Goal: Task Accomplishment & Management: Complete application form

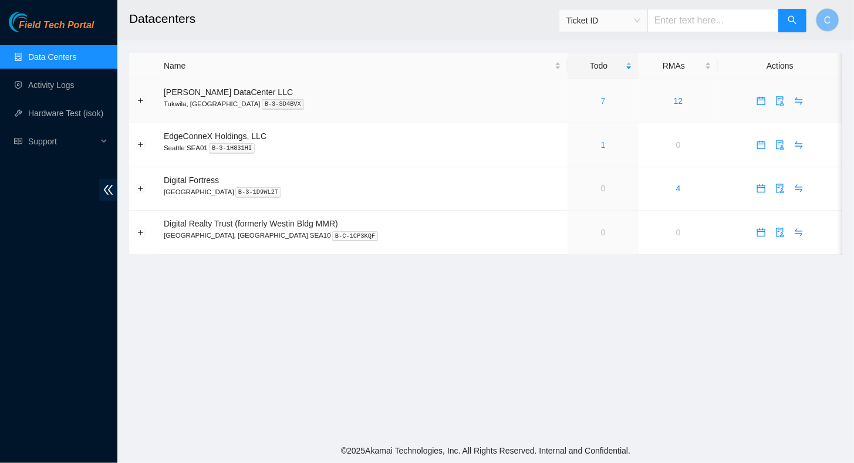
click at [601, 99] on link "7" at bounding box center [603, 100] width 5 height 9
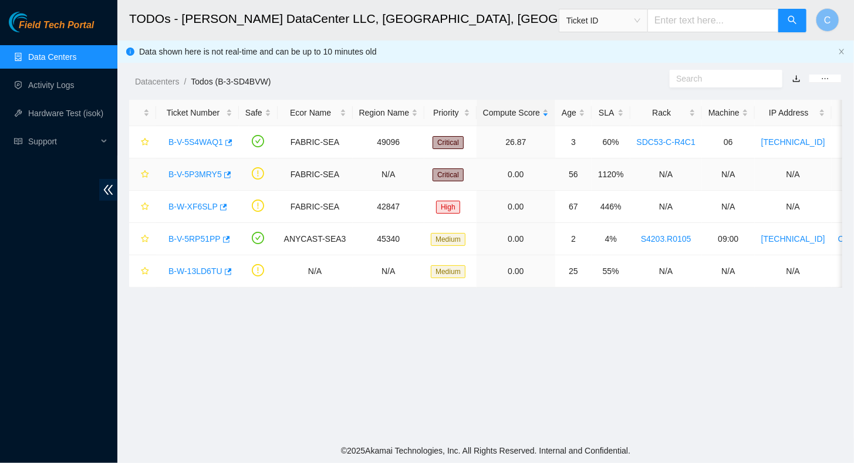
click at [184, 174] on link "B-V-5P3MRY5" at bounding box center [194, 174] width 53 height 9
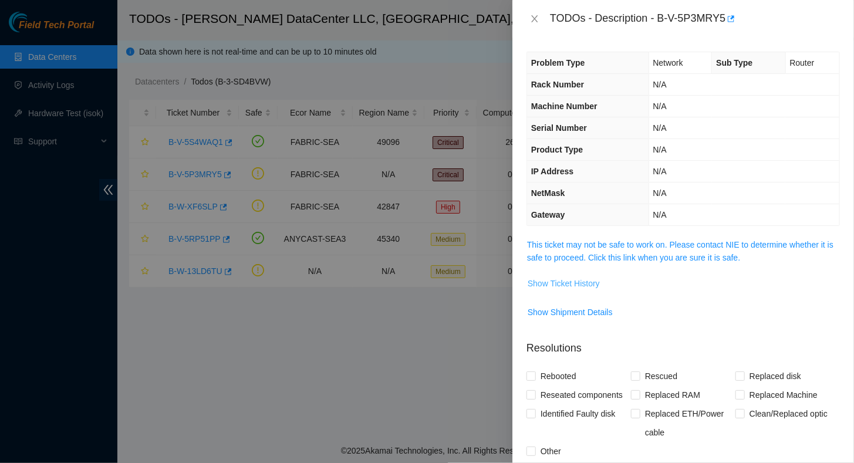
click at [564, 277] on span "Show Ticket History" at bounding box center [563, 283] width 72 height 13
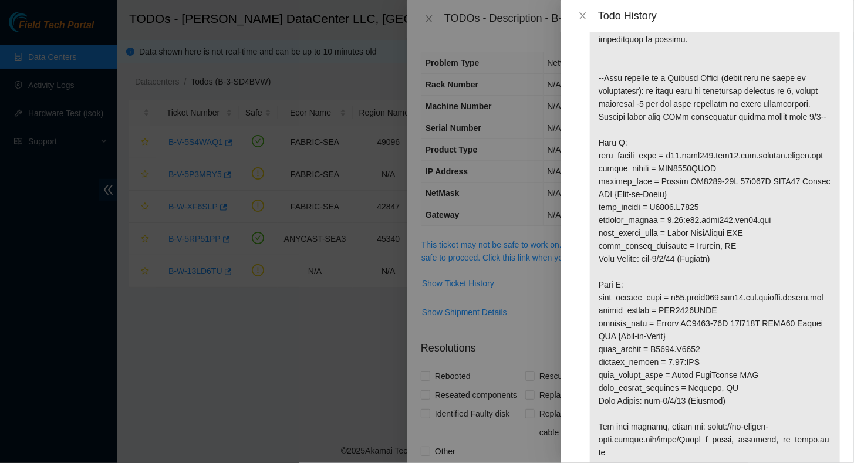
scroll to position [226, 0]
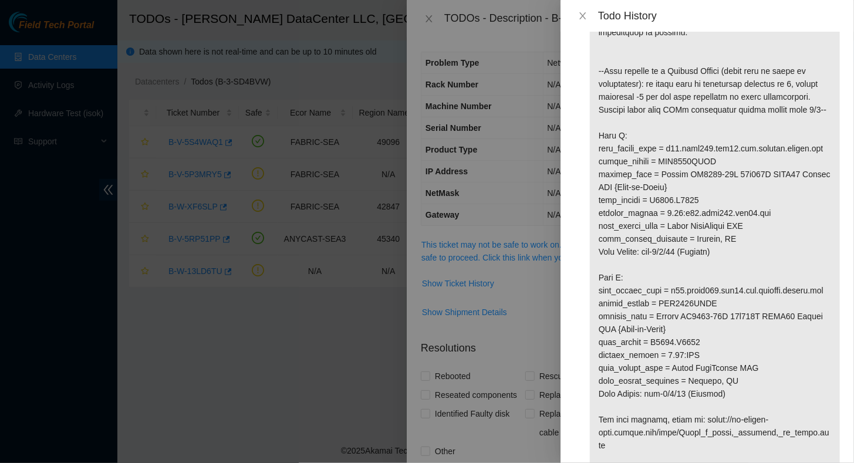
click at [681, 256] on p at bounding box center [715, 238] width 250 height 805
click at [582, 14] on icon "close" at bounding box center [582, 15] width 6 height 7
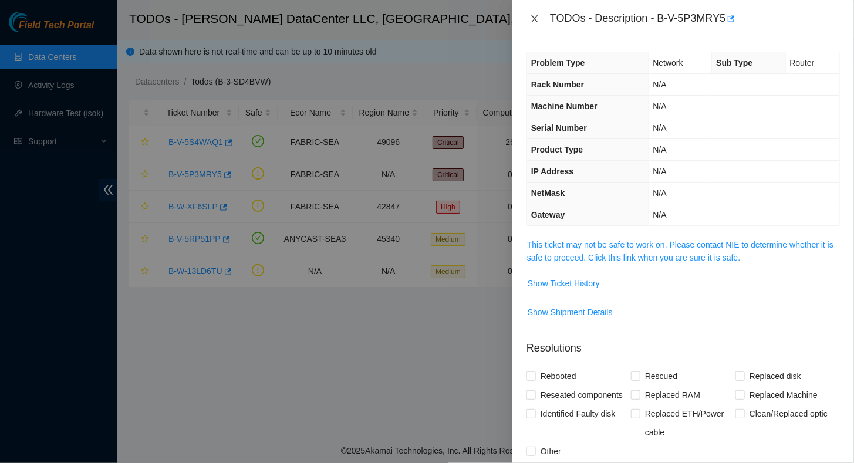
click at [541, 15] on button "Close" at bounding box center [534, 18] width 16 height 11
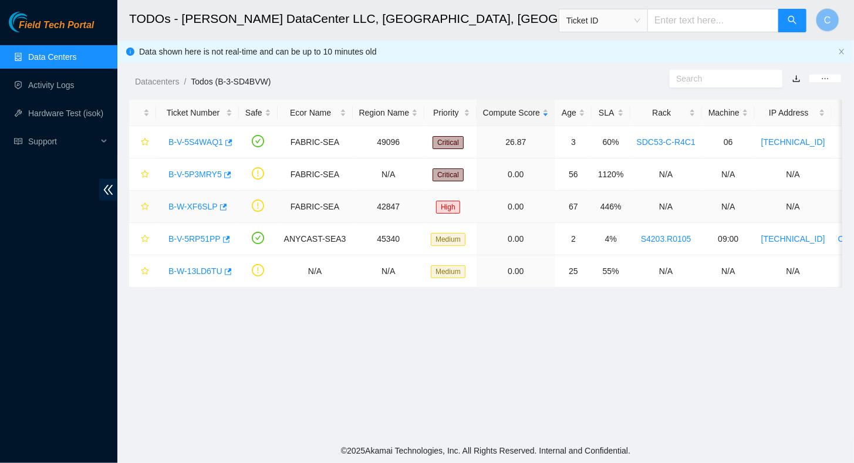
click at [195, 204] on link "B-W-XF6SLP" at bounding box center [192, 206] width 49 height 9
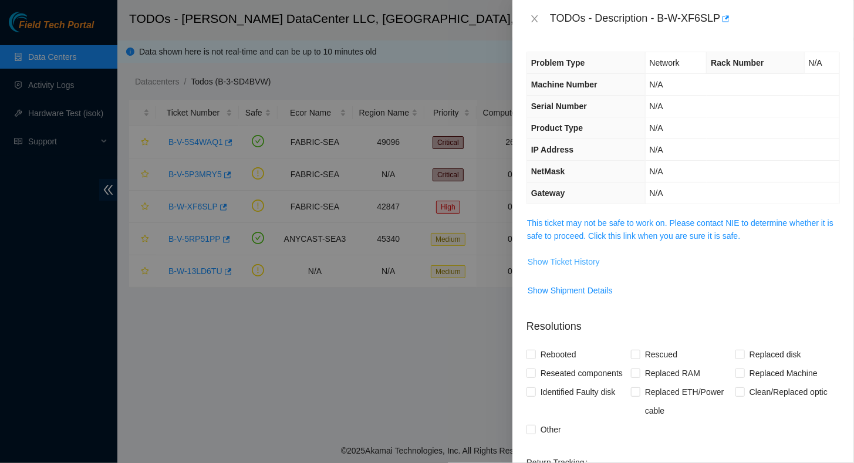
click at [560, 263] on span "Show Ticket History" at bounding box center [563, 261] width 72 height 13
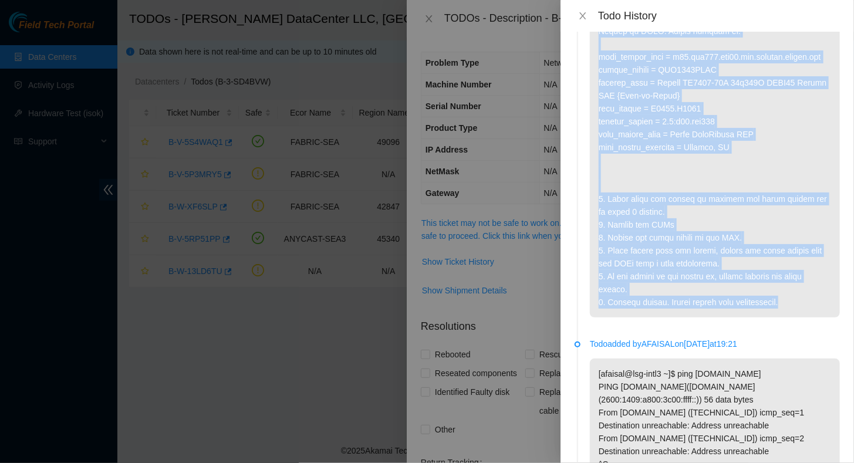
scroll to position [0, 0]
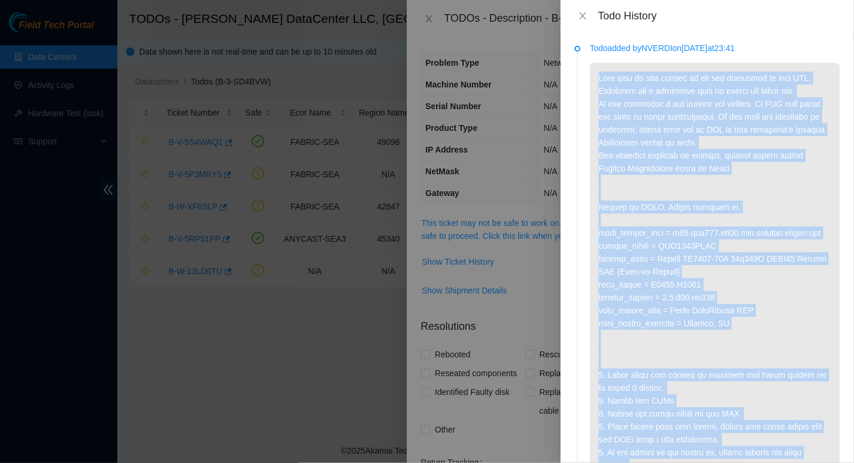
drag, startPoint x: 795, startPoint y: 307, endPoint x: 598, endPoint y: 59, distance: 316.6
click at [598, 59] on div "Todo added by NVERDI on [DATE] 23:41" at bounding box center [715, 268] width 250 height 452
drag, startPoint x: 598, startPoint y: 59, endPoint x: 583, endPoint y: 19, distance: 42.2
click at [583, 19] on icon "close" at bounding box center [582, 15] width 9 height 9
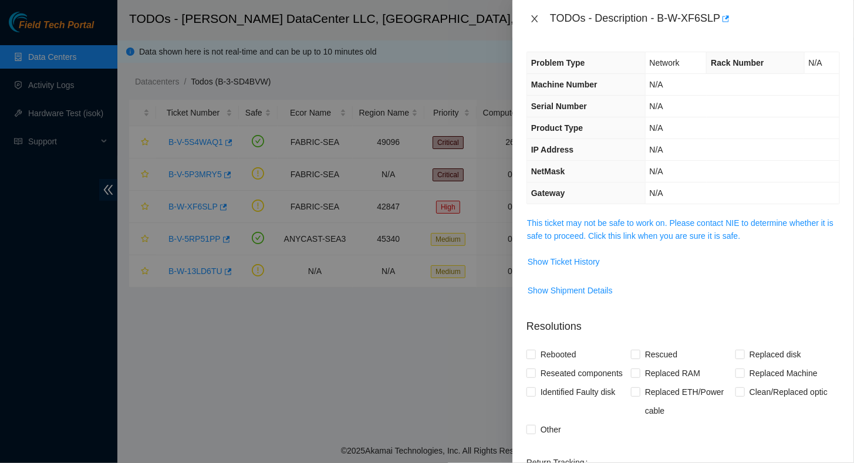
click at [532, 19] on icon "close" at bounding box center [534, 18] width 9 height 9
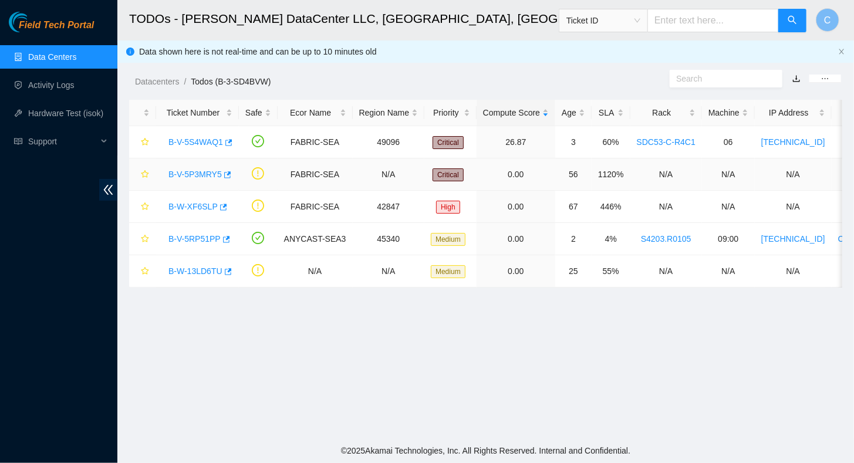
click at [178, 171] on link "B-V-5P3MRY5" at bounding box center [194, 174] width 53 height 9
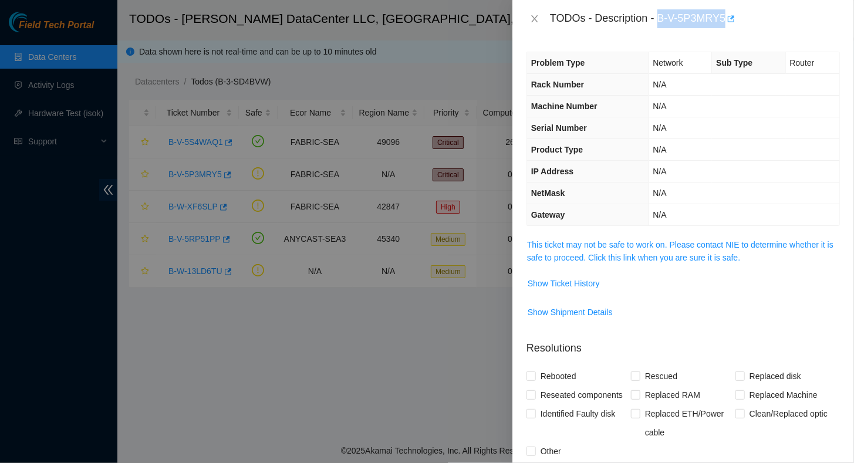
drag, startPoint x: 659, startPoint y: 16, endPoint x: 729, endPoint y: 21, distance: 69.4
click at [729, 21] on div "TODOs - Description - B-V-5P3MRY5" at bounding box center [695, 18] width 290 height 19
copy div "B-V-5P3MRY5"
drag, startPoint x: 533, startPoint y: 16, endPoint x: 543, endPoint y: 43, distance: 28.2
click at [533, 17] on icon "close" at bounding box center [534, 18] width 9 height 9
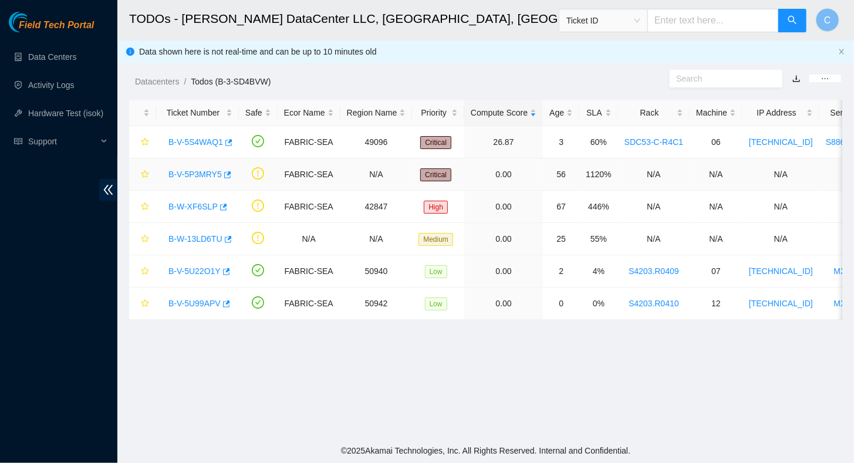
click at [202, 174] on link "B-V-5P3MRY5" at bounding box center [194, 174] width 53 height 9
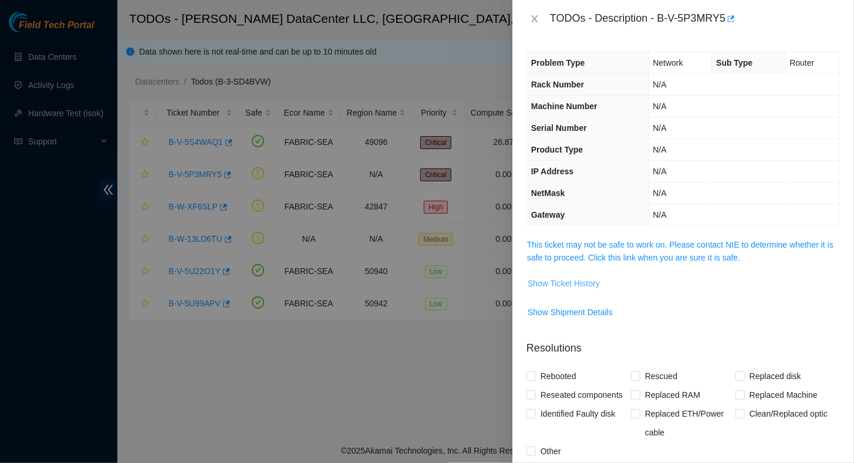
click at [562, 278] on span "Show Ticket History" at bounding box center [563, 283] width 72 height 13
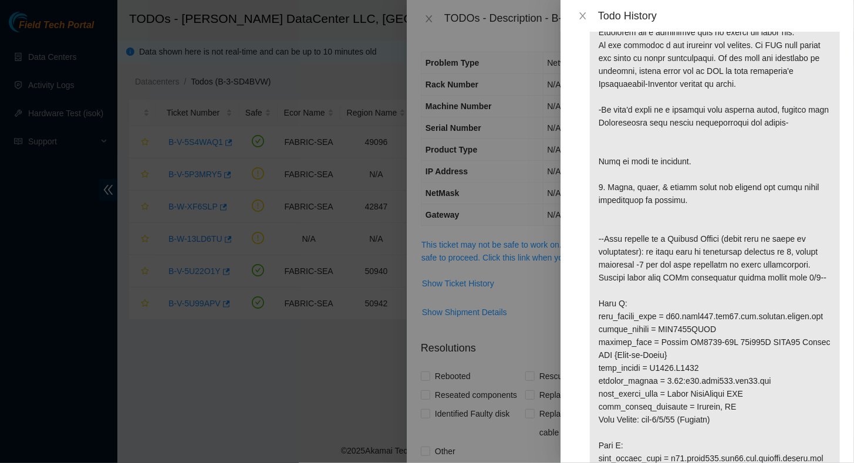
scroll to position [455, 0]
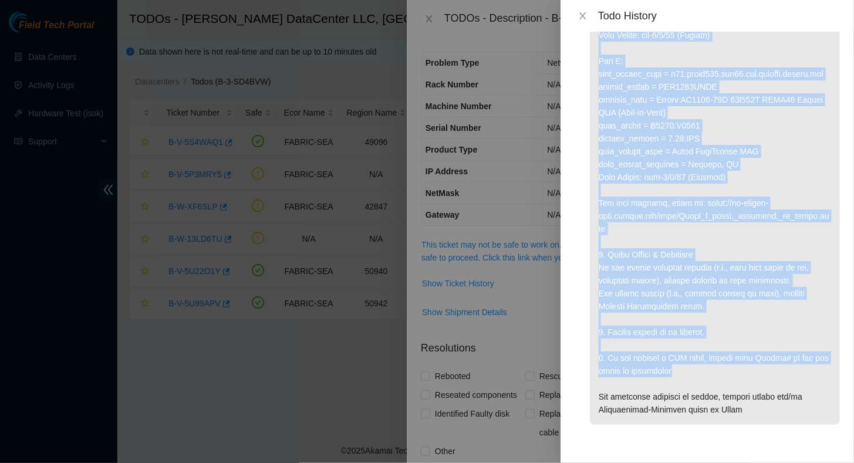
drag, startPoint x: 597, startPoint y: 158, endPoint x: 688, endPoint y: 371, distance: 231.0
click at [688, 371] on p at bounding box center [715, 22] width 250 height 805
copy p "Port is down or flapping. 1. Scope, clean, & reseat fiber and include any patch…"
click at [584, 18] on icon "close" at bounding box center [582, 15] width 6 height 7
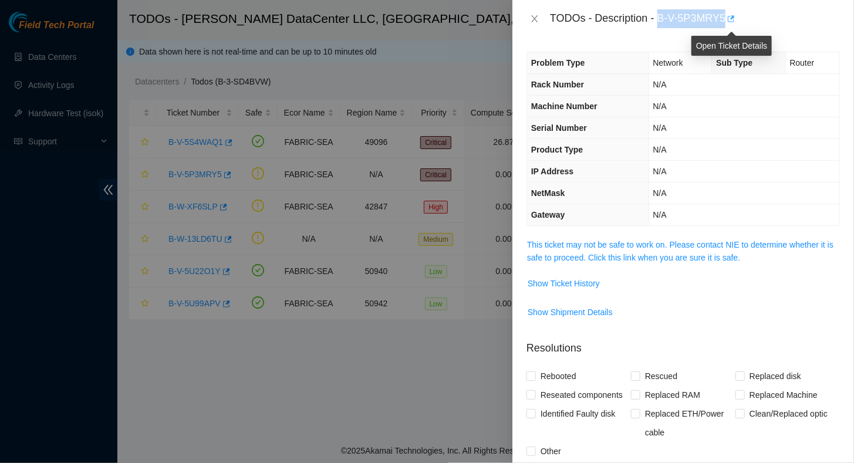
drag, startPoint x: 660, startPoint y: 20, endPoint x: 728, endPoint y: 21, distance: 68.1
click at [728, 21] on div "TODOs - Description - B-V-5P3MRY5" at bounding box center [695, 18] width 290 height 19
copy div "B-V-5P3MRY5"
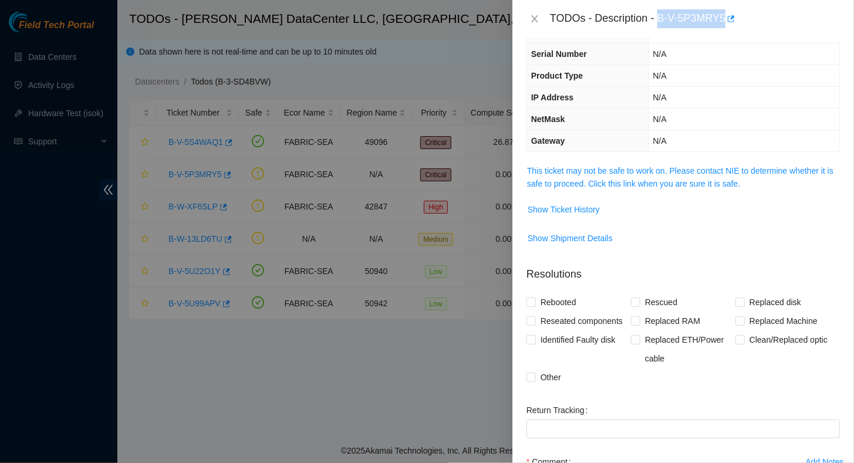
scroll to position [192, 0]
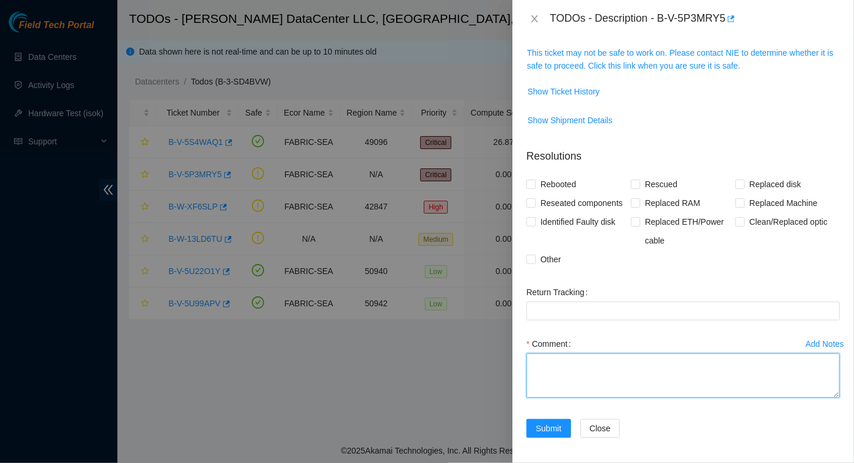
click at [583, 378] on textarea "Comment" at bounding box center [682, 375] width 313 height 45
paste textarea "> Observed through scope, cleaned lines, tested light levels, inspected physica…"
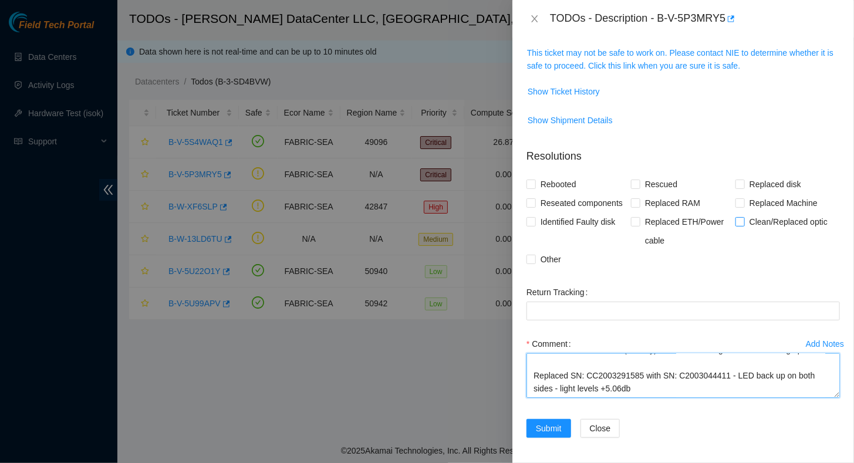
type textarea "> Observed through scope, cleaned lines, tested light levels, inspected physica…"
click at [735, 220] on input "Clean/Replaced optic" at bounding box center [739, 221] width 8 height 8
checkbox input "true"
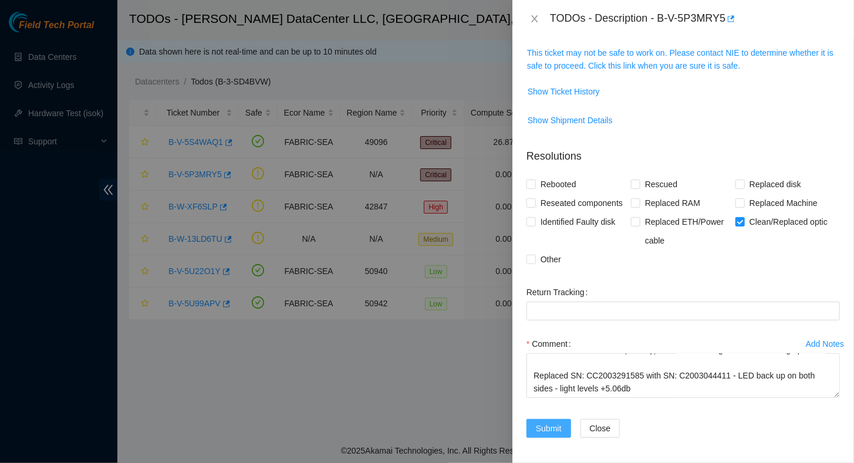
click at [548, 428] on span "Submit" at bounding box center [549, 428] width 26 height 13
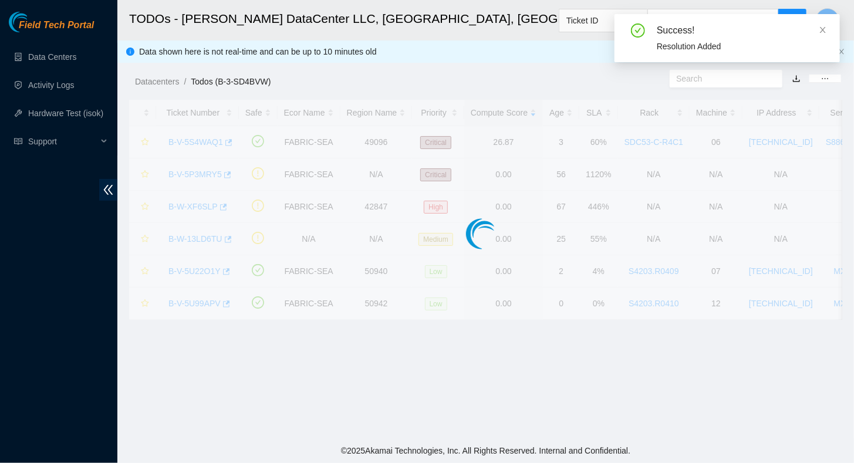
scroll to position [209, 0]
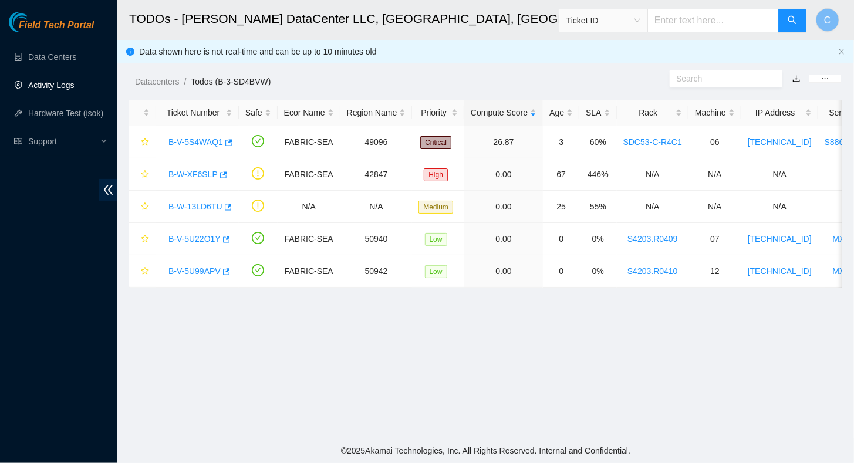
click at [46, 84] on link "Activity Logs" at bounding box center [51, 84] width 46 height 9
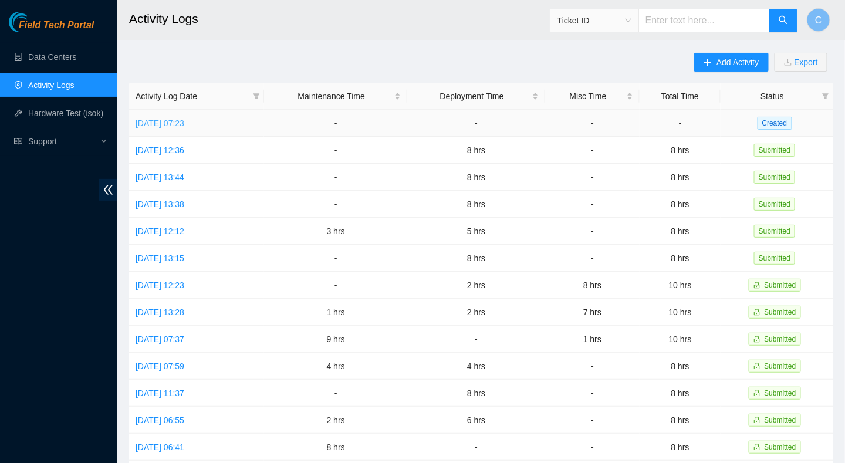
click at [184, 120] on link "Mon, 18 Aug 2025 07:23" at bounding box center [160, 123] width 49 height 9
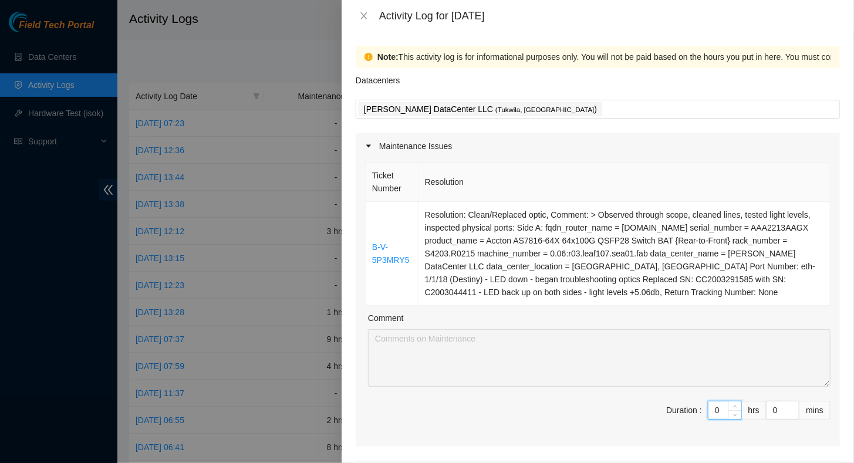
drag, startPoint x: 716, startPoint y: 412, endPoint x: 665, endPoint y: 410, distance: 50.5
click at [665, 410] on span "Duration : 0 hrs 0 mins" at bounding box center [597, 417] width 465 height 33
type input "2"
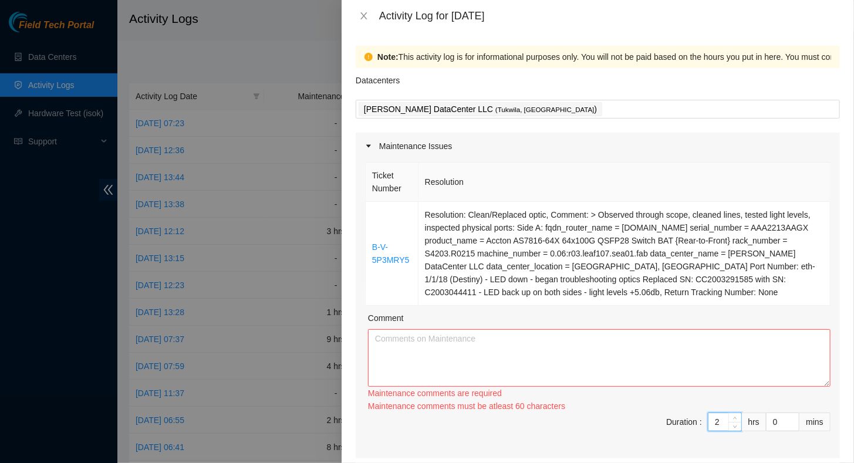
type input "2"
drag, startPoint x: 334, startPoint y: 354, endPoint x: 445, endPoint y: 351, distance: 110.9
click at [333, 354] on div at bounding box center [427, 231] width 854 height 463
click at [449, 351] on textarea "Comment" at bounding box center [599, 357] width 462 height 57
paste textarea "B-V-5P3MRY5 Port is down or flapping. 1. Scope, clean, & reseat fiber and inclu…"
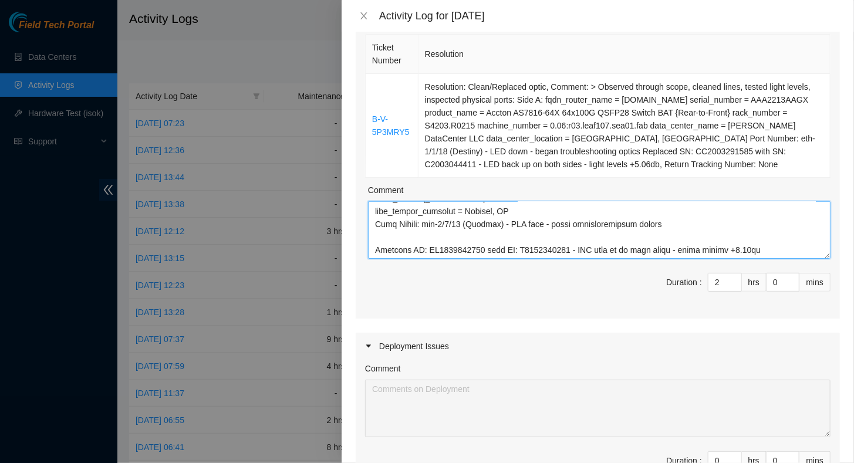
scroll to position [176, 0]
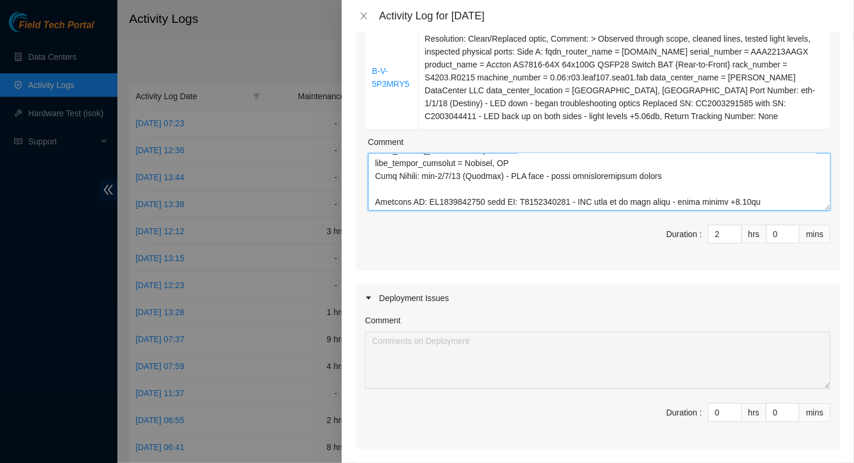
drag, startPoint x: 721, startPoint y: 412, endPoint x: 691, endPoint y: 414, distance: 30.6
click at [690, 414] on span "Duration : 0 hrs 0 mins" at bounding box center [597, 419] width 465 height 33
type textarea "B-V-5P3MRY5 Port is down or flapping. 1. Scope, clean, & reseat fiber and inclu…"
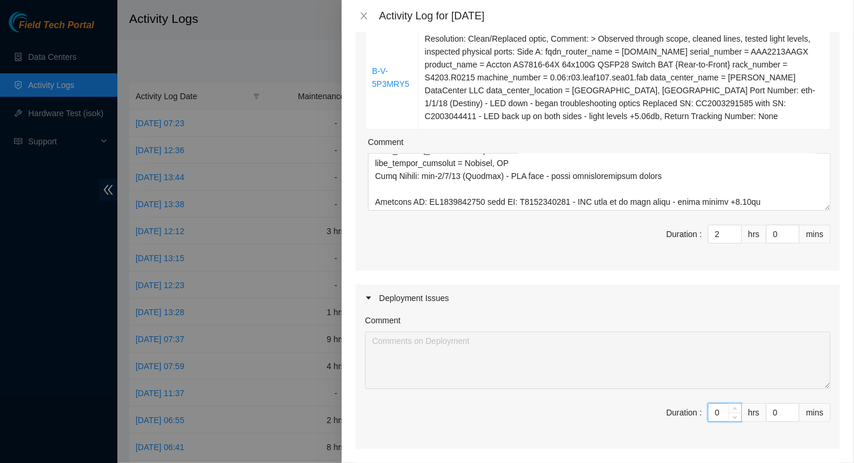
drag, startPoint x: 708, startPoint y: 413, endPoint x: 678, endPoint y: 412, distance: 29.4
click at [672, 411] on span "Duration : 0 hrs 0 mins" at bounding box center [597, 419] width 465 height 33
drag, startPoint x: 709, startPoint y: 411, endPoint x: 700, endPoint y: 411, distance: 8.8
click at [708, 411] on input "0" at bounding box center [724, 413] width 33 height 18
type input "1"
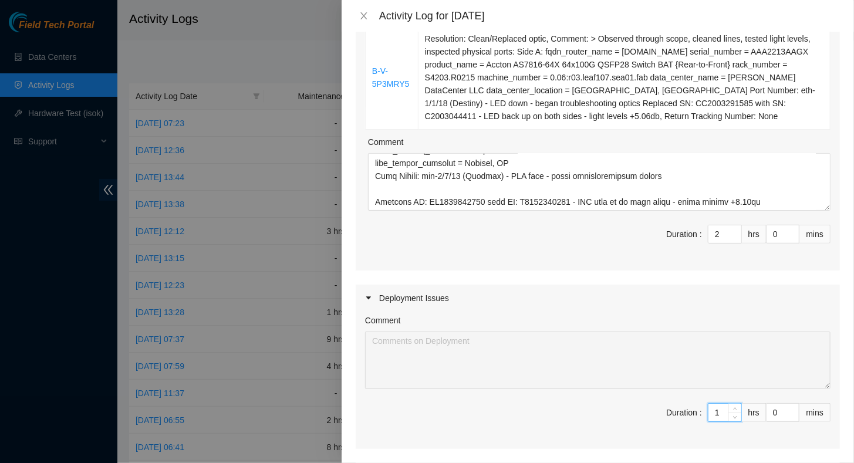
type input "3"
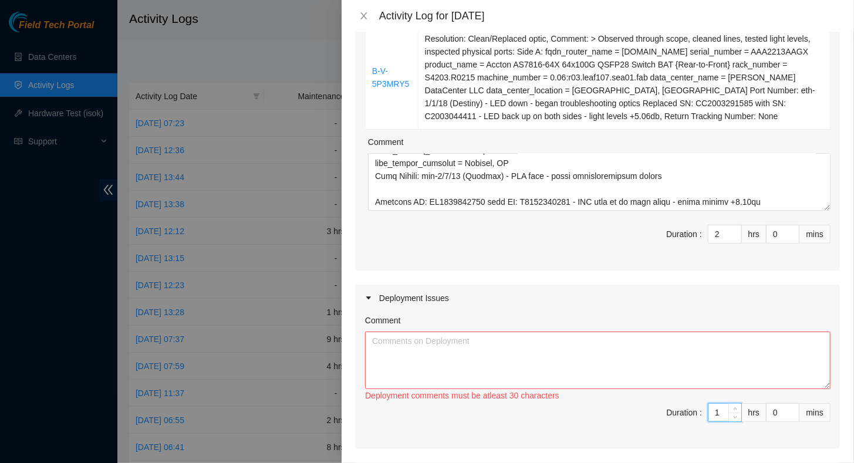
type input "1"
drag, startPoint x: 447, startPoint y: 368, endPoint x: 454, endPoint y: 366, distance: 6.9
click at [447, 368] on textarea "Comment" at bounding box center [597, 359] width 465 height 57
paste textarea "Serial# machine_number AKL755064 0.00:RACK ALOI0000251 0.05:RPDU-A CLPZ0000274 …"
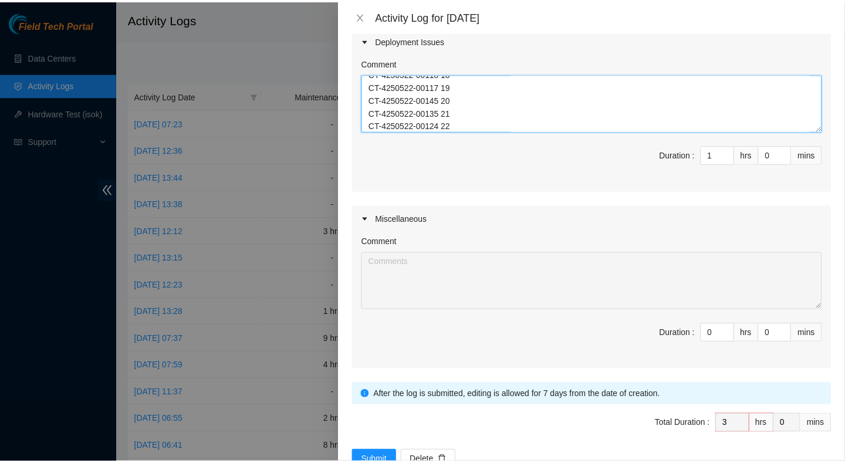
scroll to position [465, 0]
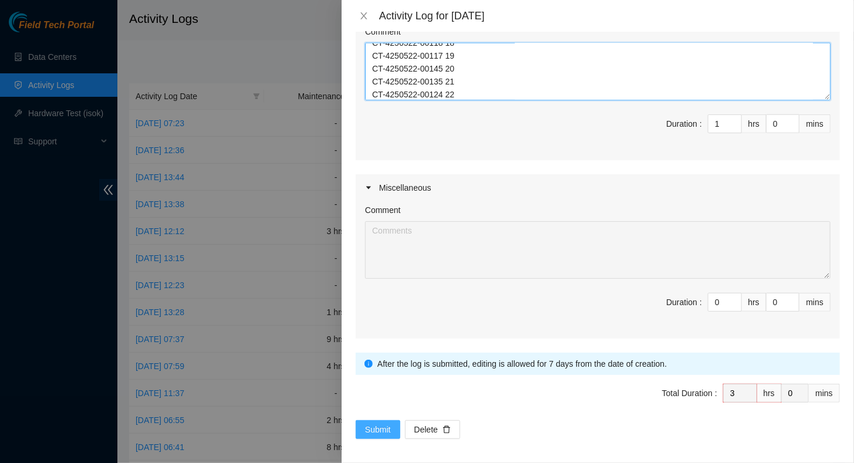
type textarea "UPDATING MACHINE SERIAL NUMBERS: Serial# machine_number AKL755064 0.00:RACK ALO…"
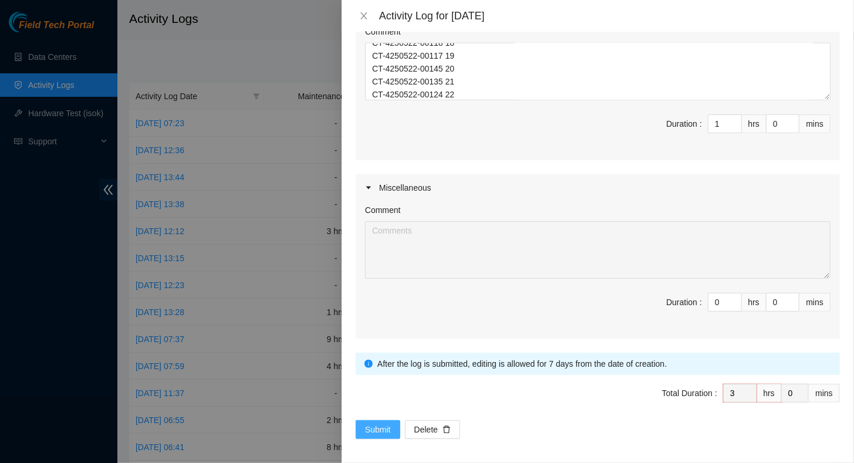
click at [380, 420] on button "Submit" at bounding box center [378, 429] width 45 height 19
